Goal: Communication & Community: Answer question/provide support

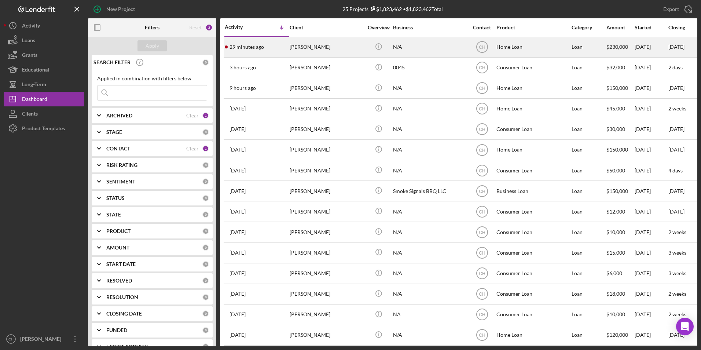
click at [303, 47] on div "[PERSON_NAME]" at bounding box center [326, 46] width 73 height 19
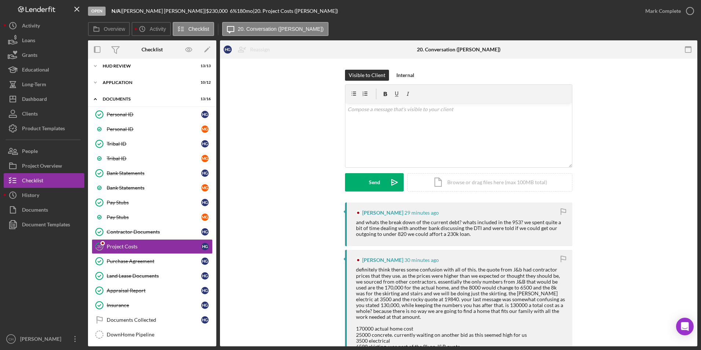
scroll to position [72, 0]
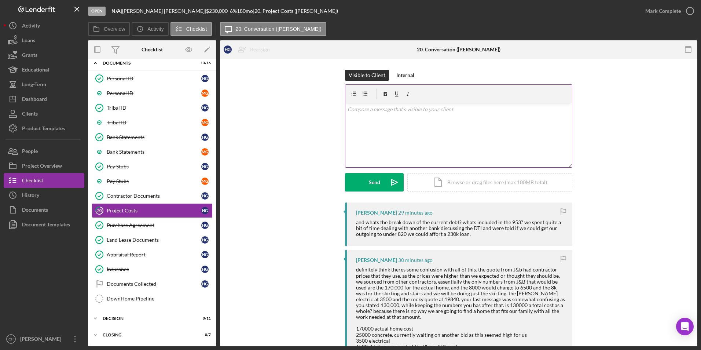
click at [359, 114] on div "v Color teal Color pink Remove color Add row above Add row below Add column bef…" at bounding box center [459, 135] width 227 height 64
click at [456, 117] on p "I was only going off of what you sent me. I don't have any other numbers. As fo…" at bounding box center [459, 113] width 223 height 17
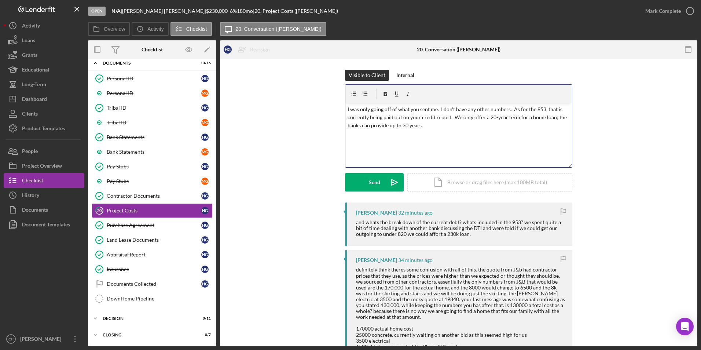
click at [429, 126] on p "I was only going off of what you sent me. I don't have any other numbers. As fo…" at bounding box center [459, 117] width 223 height 25
click at [369, 181] on div "Send" at bounding box center [374, 182] width 11 height 18
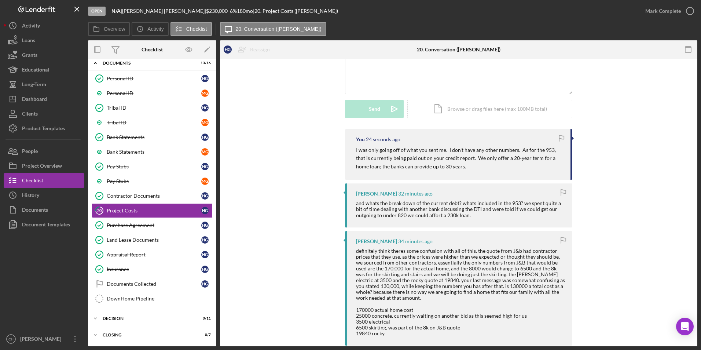
scroll to position [0, 0]
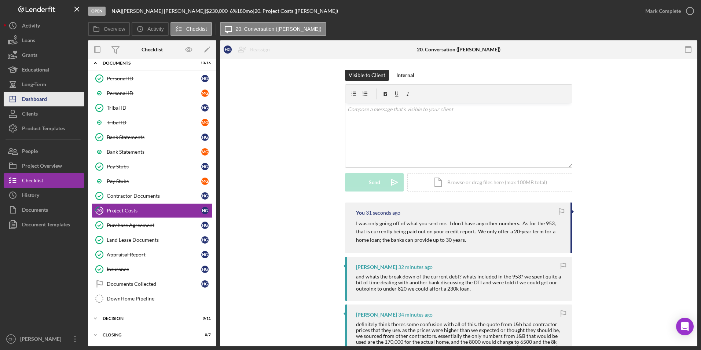
click at [39, 101] on div "Dashboard" at bounding box center [34, 100] width 25 height 17
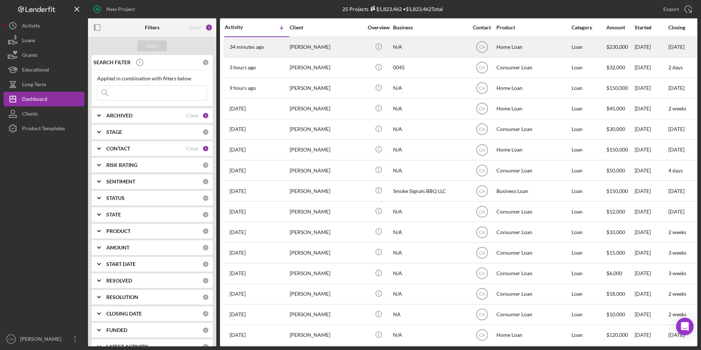
click at [329, 44] on div "[PERSON_NAME]" at bounding box center [326, 46] width 73 height 19
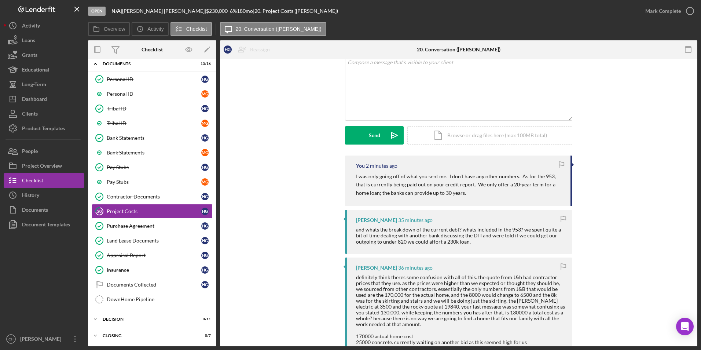
scroll to position [110, 0]
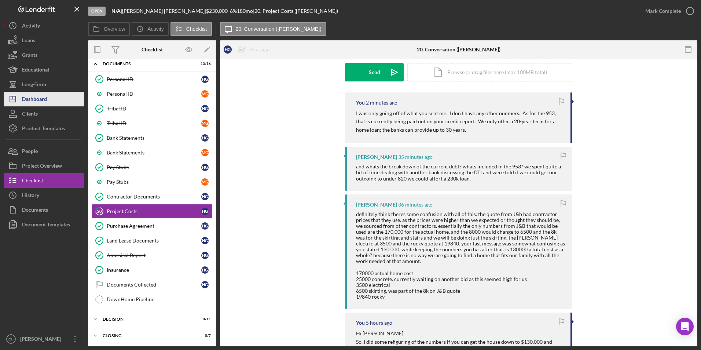
click at [44, 99] on div "Dashboard" at bounding box center [34, 100] width 25 height 17
